Goal: Task Accomplishment & Management: Complete application form

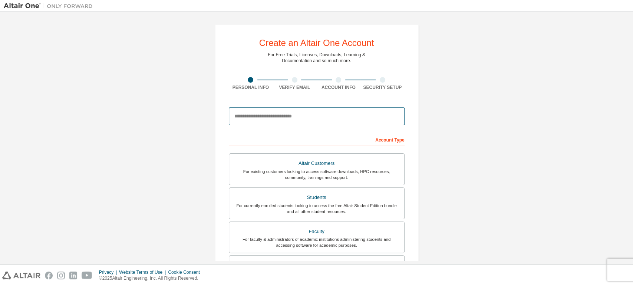
click at [254, 115] on input "email" at bounding box center [317, 117] width 176 height 18
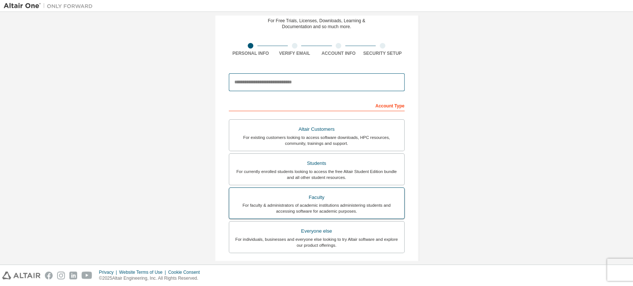
scroll to position [82, 0]
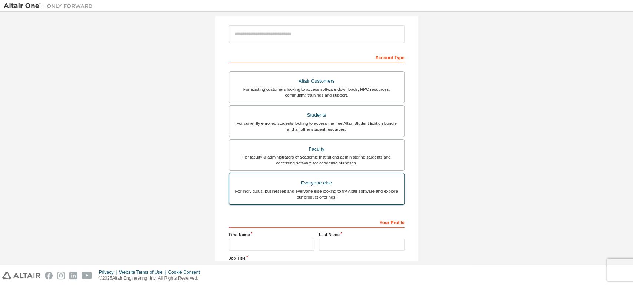
click at [315, 185] on div "Everyone else" at bounding box center [317, 183] width 166 height 10
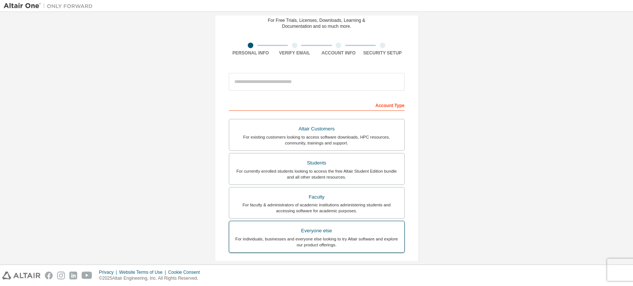
scroll to position [0, 0]
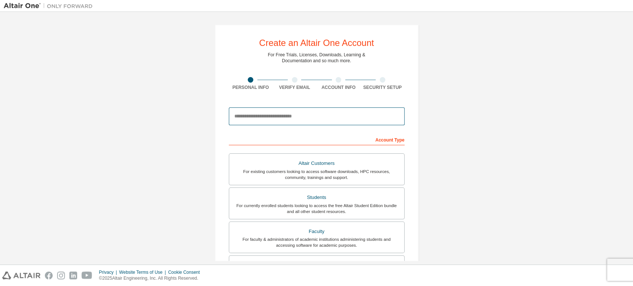
click at [277, 113] on input "email" at bounding box center [317, 117] width 176 height 18
click at [296, 112] on input "email" at bounding box center [317, 117] width 176 height 18
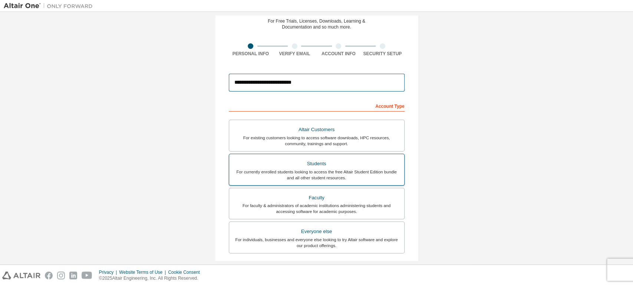
scroll to position [33, 0]
type input "**********"
click at [336, 162] on div "Students" at bounding box center [317, 164] width 166 height 10
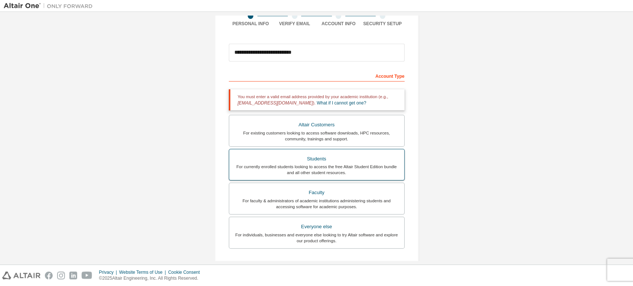
scroll to position [67, 0]
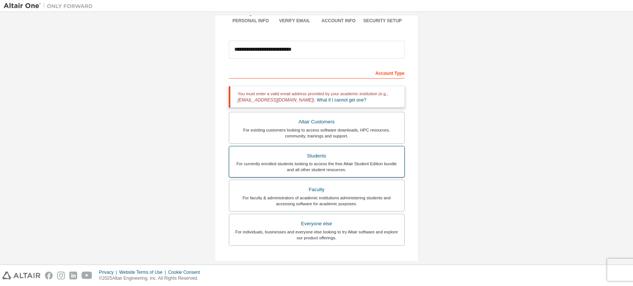
click at [339, 154] on div "Students" at bounding box center [317, 156] width 166 height 10
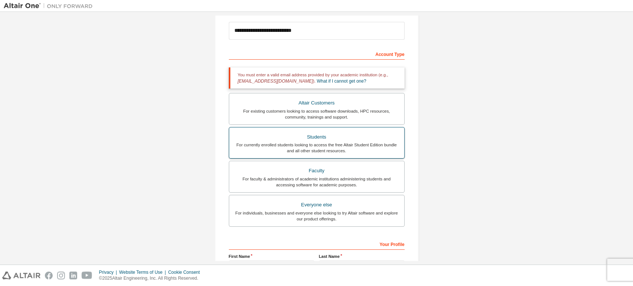
scroll to position [86, 0]
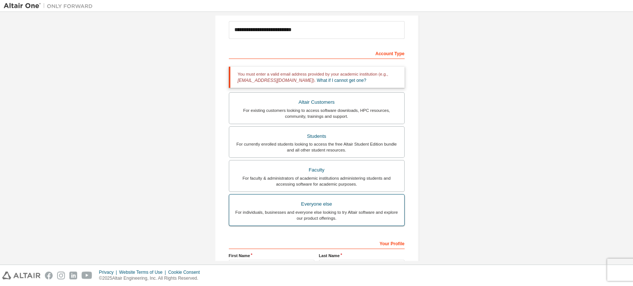
click at [342, 199] on div "Everyone else" at bounding box center [317, 204] width 166 height 10
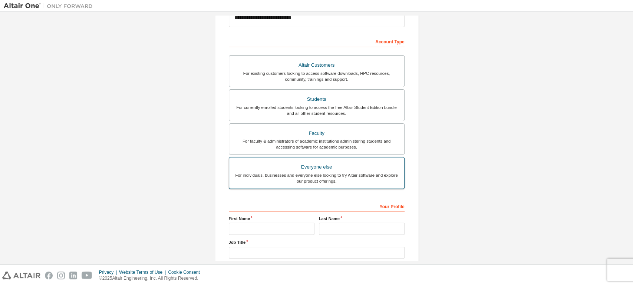
scroll to position [146, 0]
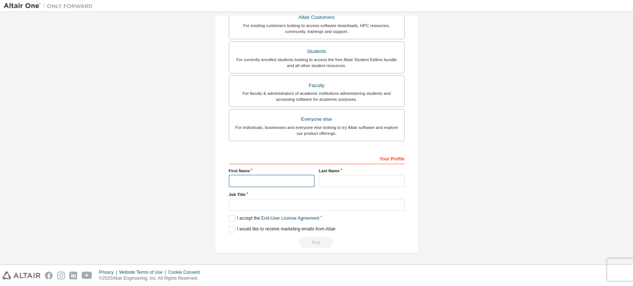
click at [282, 184] on input "text" at bounding box center [272, 181] width 86 height 12
type input "*"
type input "*******"
click at [334, 175] on input "text" at bounding box center [362, 181] width 86 height 12
type input "*"
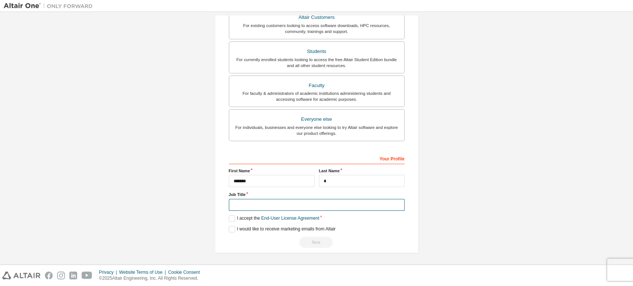
click at [299, 204] on input "text" at bounding box center [317, 205] width 176 height 12
type input "*******"
click at [229, 218] on label "I accept the End-User License Agreement" at bounding box center [274, 219] width 91 height 6
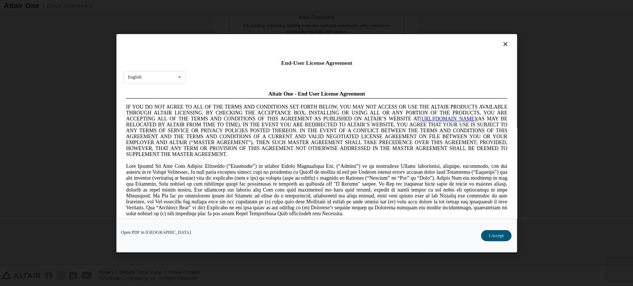
scroll to position [0, 0]
click at [497, 238] on button "I Accept" at bounding box center [496, 235] width 30 height 11
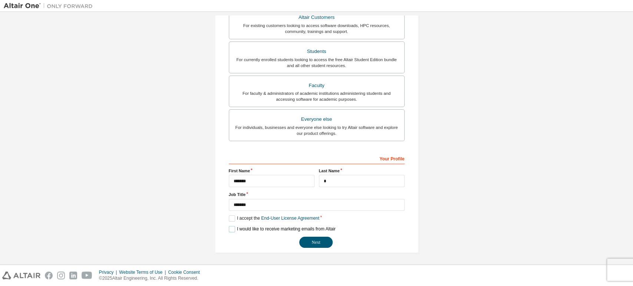
click at [231, 229] on label "I would like to receive marketing emails from Altair" at bounding box center [282, 229] width 107 height 6
click at [307, 237] on button "Next" at bounding box center [315, 242] width 33 height 11
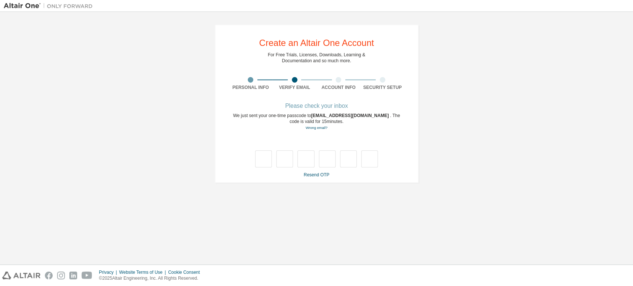
type input "*"
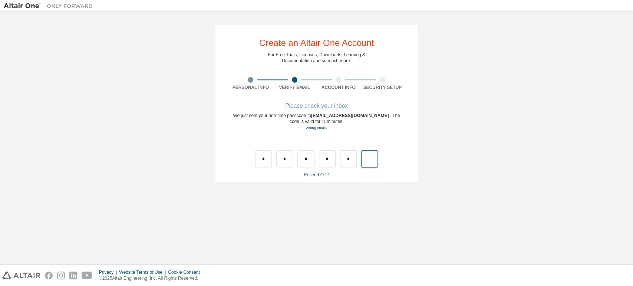
type input "*"
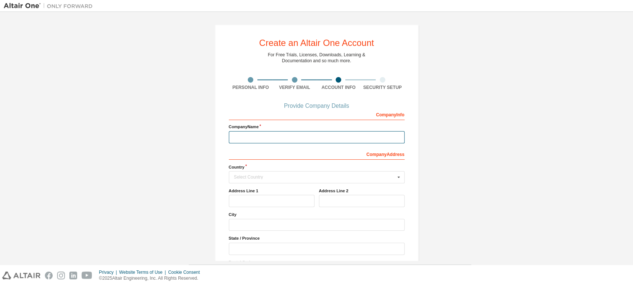
click at [297, 134] on input "text" at bounding box center [317, 137] width 176 height 12
click at [288, 180] on input "text" at bounding box center [317, 177] width 175 height 11
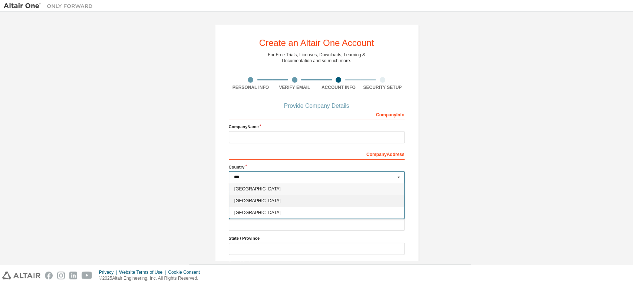
type input "***"
click at [259, 201] on span "[GEOGRAPHIC_DATA]" at bounding box center [316, 201] width 165 height 4
type input "***"
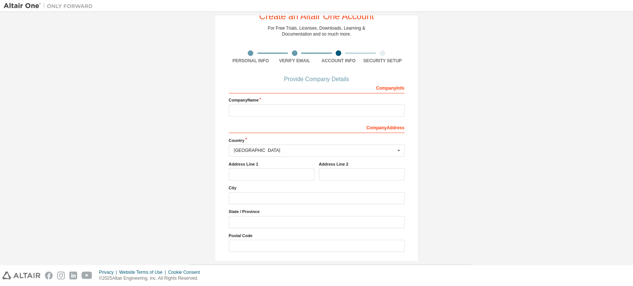
scroll to position [41, 0]
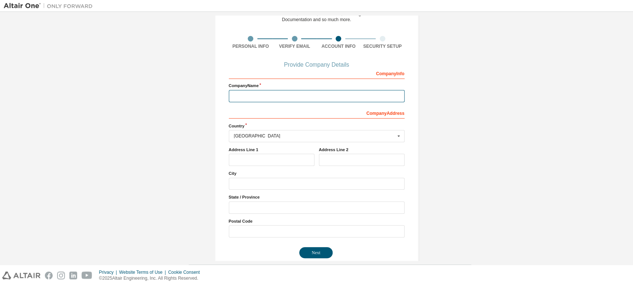
click at [279, 93] on input "text" at bounding box center [317, 96] width 176 height 12
click at [293, 95] on input "text" at bounding box center [317, 96] width 176 height 12
paste input "**********"
click at [236, 96] on input "**********" at bounding box center [317, 96] width 176 height 12
type input "**********"
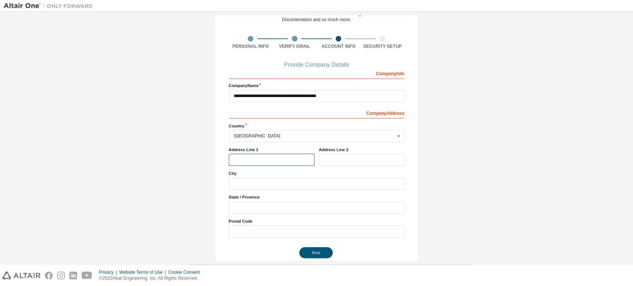
click at [260, 160] on input "text" at bounding box center [272, 160] width 86 height 12
click at [320, 254] on button "Next" at bounding box center [315, 252] width 33 height 11
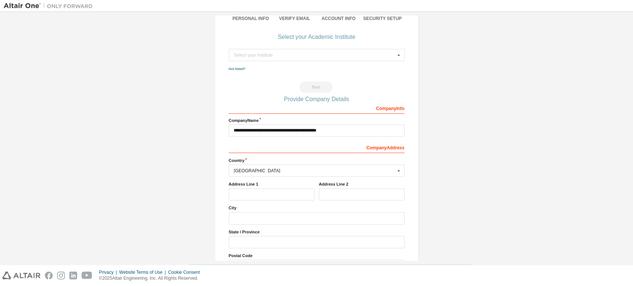
scroll to position [0, 0]
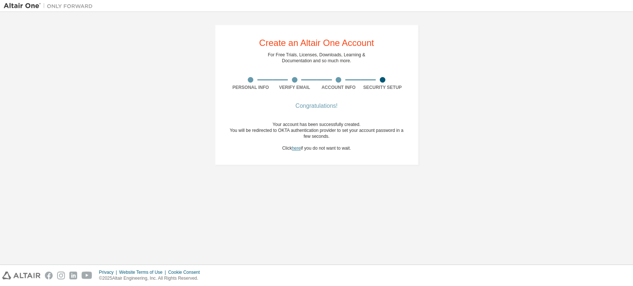
click at [296, 147] on link "here" at bounding box center [296, 148] width 9 height 5
